Goal: Task Accomplishment & Management: Manage account settings

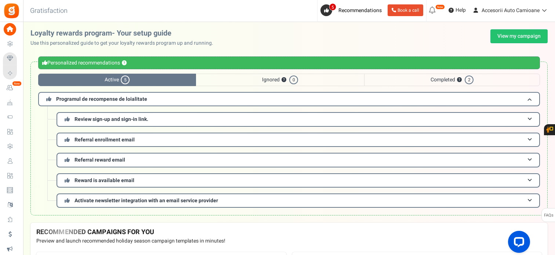
click at [0, 0] on span "Users" at bounding box center [0, 0] width 0 height 0
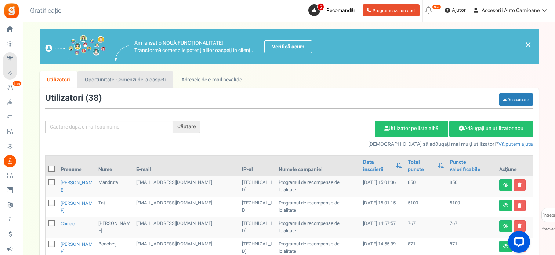
drag, startPoint x: 146, startPoint y: 79, endPoint x: 165, endPoint y: 86, distance: 20.5
click at [146, 79] on font "Oportunitate: Comenzi de la oaspeți" at bounding box center [125, 80] width 81 height 8
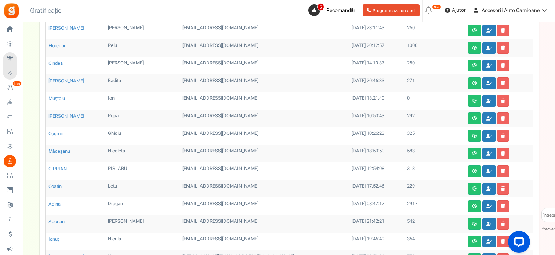
scroll to position [270, 0]
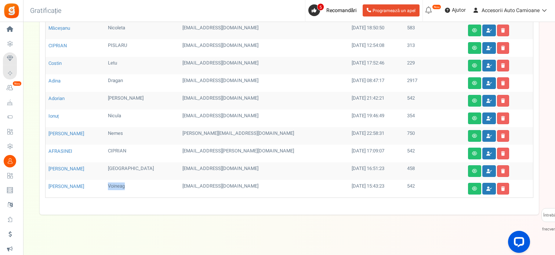
drag, startPoint x: 126, startPoint y: 183, endPoint x: 98, endPoint y: 184, distance: 27.2
click at [105, 184] on td "Voineag" at bounding box center [142, 189] width 75 height 18
copy font "Voineag"
click at [486, 187] on icon at bounding box center [489, 189] width 6 height 4
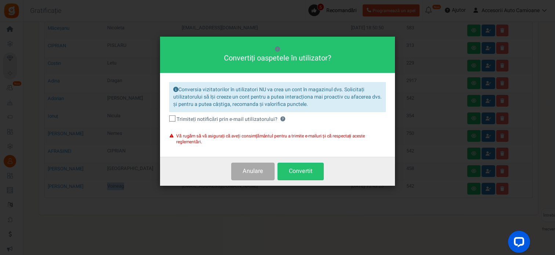
click at [170, 118] on icon at bounding box center [172, 119] width 5 height 5
click at [167, 118] on input "Trimiteți notificări prin e-mail utilizatorului? ?" at bounding box center [164, 119] width 5 height 5
checkbox input "true"
click at [303, 174] on font "Convertit" at bounding box center [300, 171] width 23 height 9
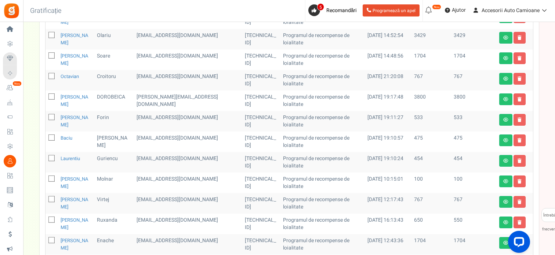
scroll to position [0, 0]
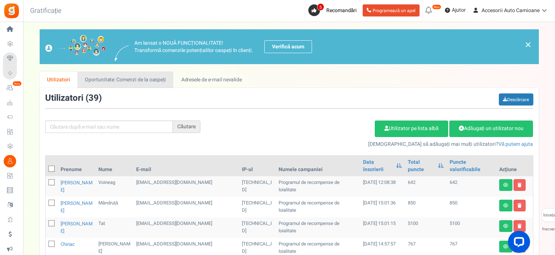
click at [107, 77] on font "Oportunitate: Comenzi de la oaspeți" at bounding box center [125, 80] width 81 height 8
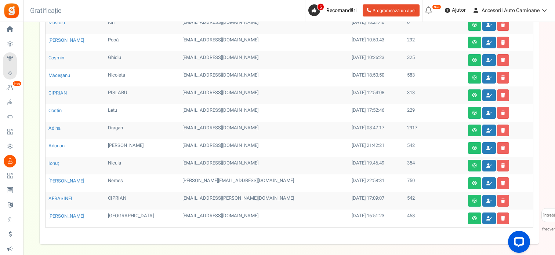
scroll to position [270, 0]
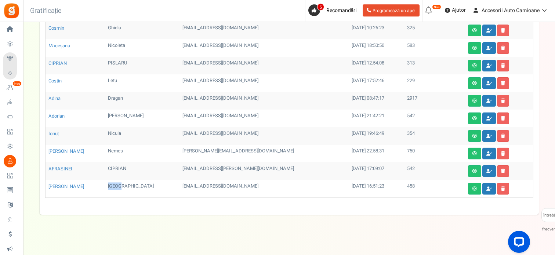
drag, startPoint x: 116, startPoint y: 182, endPoint x: 96, endPoint y: 182, distance: 19.8
click at [105, 182] on td "[GEOGRAPHIC_DATA]" at bounding box center [142, 189] width 75 height 18
copy font "[GEOGRAPHIC_DATA]"
click at [482, 189] on link at bounding box center [489, 189] width 14 height 12
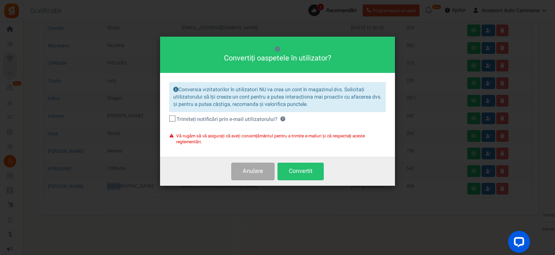
click at [171, 118] on icon at bounding box center [172, 119] width 5 height 5
click at [167, 118] on input "Trimiteți notificări prin e-mail utilizatorului? ?" at bounding box center [164, 119] width 5 height 5
checkbox input "true"
drag, startPoint x: 293, startPoint y: 169, endPoint x: 300, endPoint y: 171, distance: 6.7
click at [294, 169] on font "Convertit" at bounding box center [300, 171] width 23 height 9
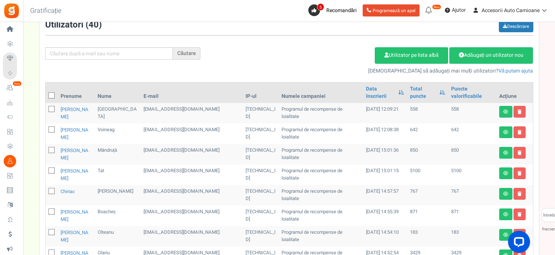
scroll to position [0, 0]
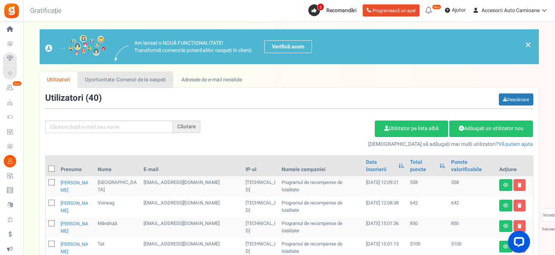
drag, startPoint x: 126, startPoint y: 80, endPoint x: 136, endPoint y: 86, distance: 11.2
click at [127, 80] on font "Oportunitate: Comenzi de la oaspeți" at bounding box center [125, 80] width 81 height 8
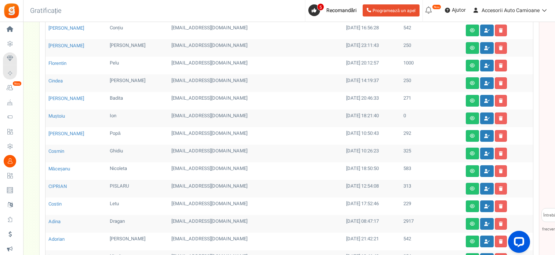
scroll to position [253, 0]
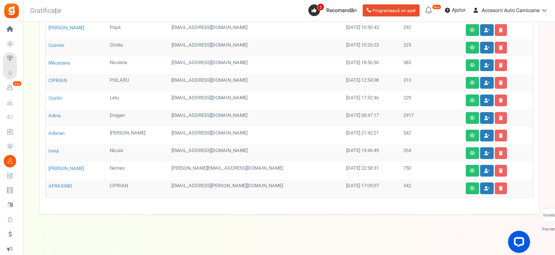
click at [122, 187] on td "CIPRIAN" at bounding box center [138, 189] width 62 height 18
click at [78, 185] on td "AFRASINEI" at bounding box center [77, 189] width 62 height 18
click at [63, 184] on font "AFRASINEI" at bounding box center [60, 186] width 24 height 7
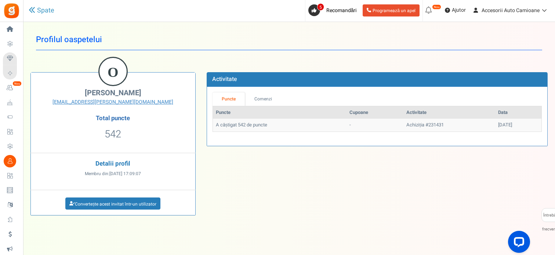
drag, startPoint x: 151, startPoint y: 94, endPoint x: 80, endPoint y: 92, distance: 70.5
click at [77, 92] on h2 "[PERSON_NAME]" at bounding box center [112, 93] width 153 height 8
copy font "[PERSON_NAME]"
click at [32, 9] on icon at bounding box center [32, 10] width 7 height 7
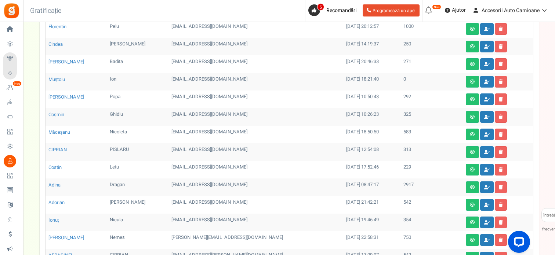
scroll to position [253, 0]
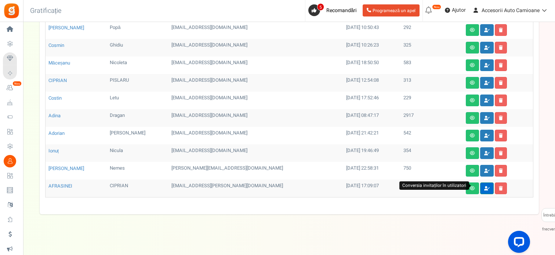
click at [484, 186] on icon at bounding box center [487, 188] width 6 height 4
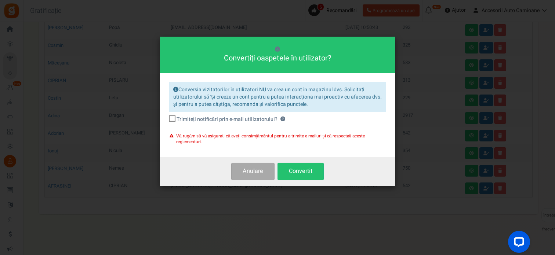
click at [169, 117] on span at bounding box center [172, 119] width 6 height 6
click at [167, 117] on input "Trimiteți notificări prin e-mail utilizatorului? ?" at bounding box center [164, 119] width 5 height 5
checkbox input "true"
click at [300, 176] on button "Convertit" at bounding box center [301, 171] width 46 height 17
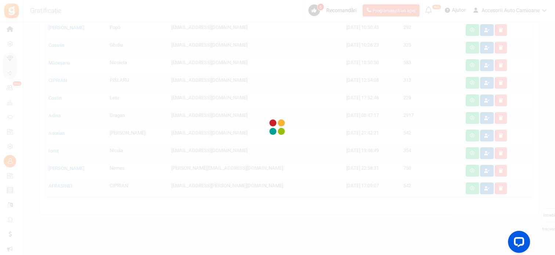
scroll to position [0, 0]
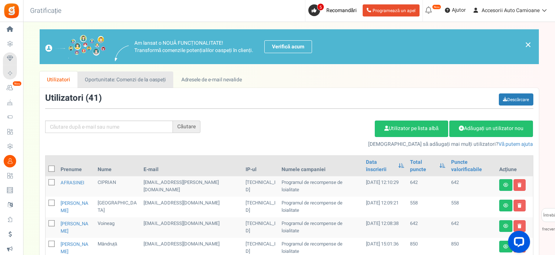
click at [132, 79] on font "Oportunitate: Comenzi de la oaspeți" at bounding box center [125, 80] width 81 height 8
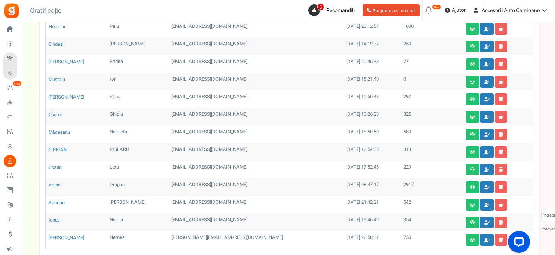
scroll to position [235, 0]
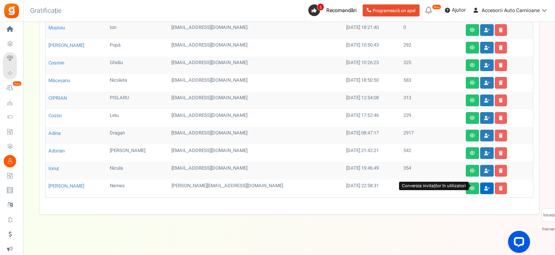
click at [484, 187] on icon at bounding box center [487, 188] width 6 height 4
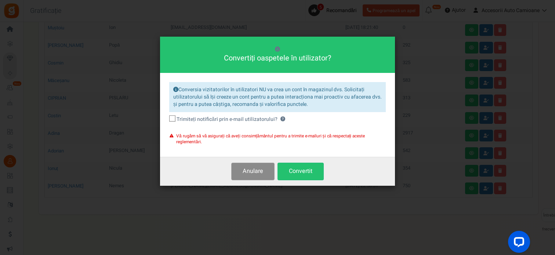
click at [260, 167] on font "Anulare" at bounding box center [253, 171] width 21 height 9
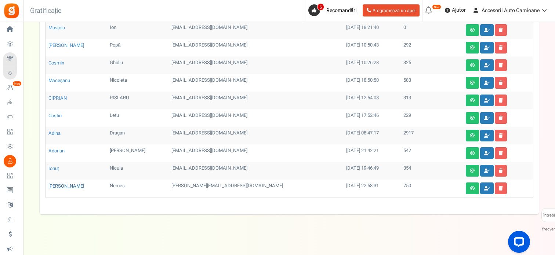
click at [59, 183] on font "[PERSON_NAME]" at bounding box center [66, 186] width 36 height 7
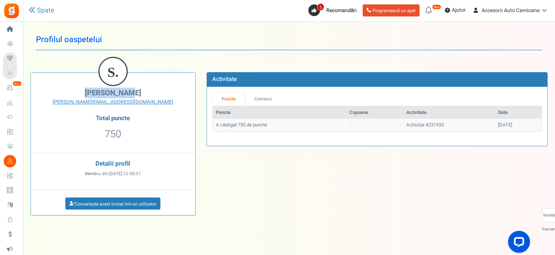
drag, startPoint x: 137, startPoint y: 91, endPoint x: 91, endPoint y: 91, distance: 45.2
click at [91, 91] on h2 "[PERSON_NAME]" at bounding box center [112, 93] width 153 height 8
copy font "[PERSON_NAME]"
click at [35, 10] on link "Spate" at bounding box center [42, 11] width 26 height 10
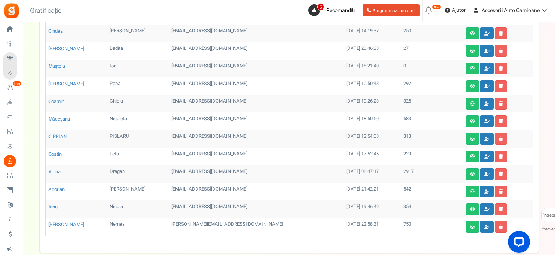
scroll to position [235, 0]
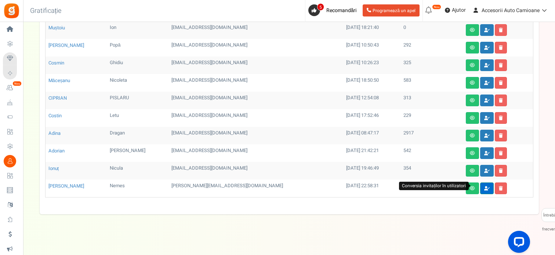
click at [480, 183] on link at bounding box center [487, 189] width 14 height 12
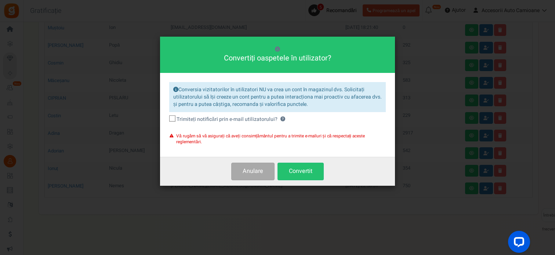
click at [171, 121] on icon at bounding box center [172, 119] width 5 height 5
click at [167, 121] on input "Trimiteți notificări prin e-mail utilizatorului? ?" at bounding box center [164, 119] width 5 height 5
checkbox input "true"
drag, startPoint x: 298, startPoint y: 168, endPoint x: 302, endPoint y: 170, distance: 4.6
click at [300, 169] on font "Convertit" at bounding box center [300, 171] width 23 height 9
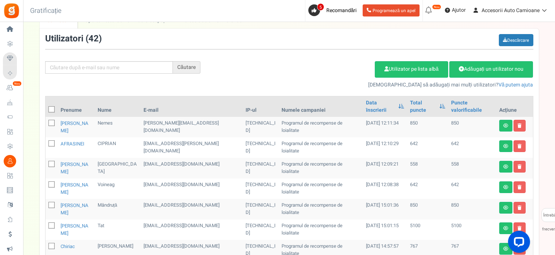
scroll to position [0, 0]
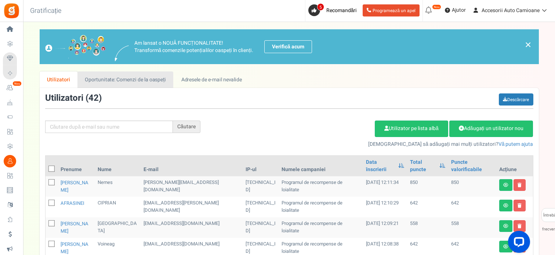
click at [138, 80] on font "Oportunitate: Comenzi de la oaspeți" at bounding box center [125, 80] width 81 height 8
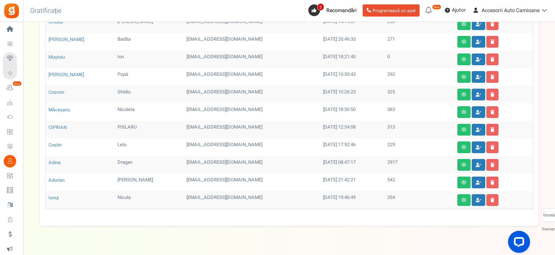
scroll to position [218, 0]
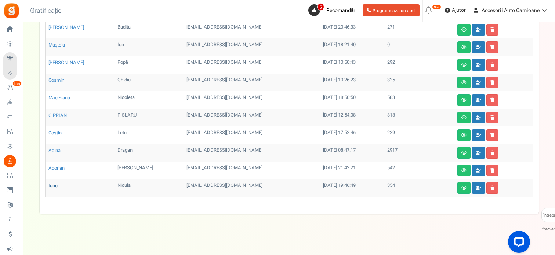
click at [57, 184] on font "Ionuț" at bounding box center [53, 185] width 11 height 7
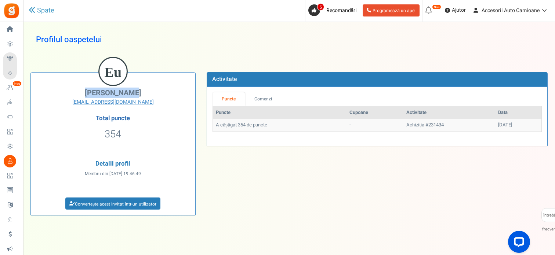
drag, startPoint x: 137, startPoint y: 95, endPoint x: 92, endPoint y: 95, distance: 45.2
click at [92, 95] on h2 "[PERSON_NAME]" at bounding box center [112, 93] width 153 height 8
copy font "[PERSON_NAME]"
